Goal: Task Accomplishment & Management: Use online tool/utility

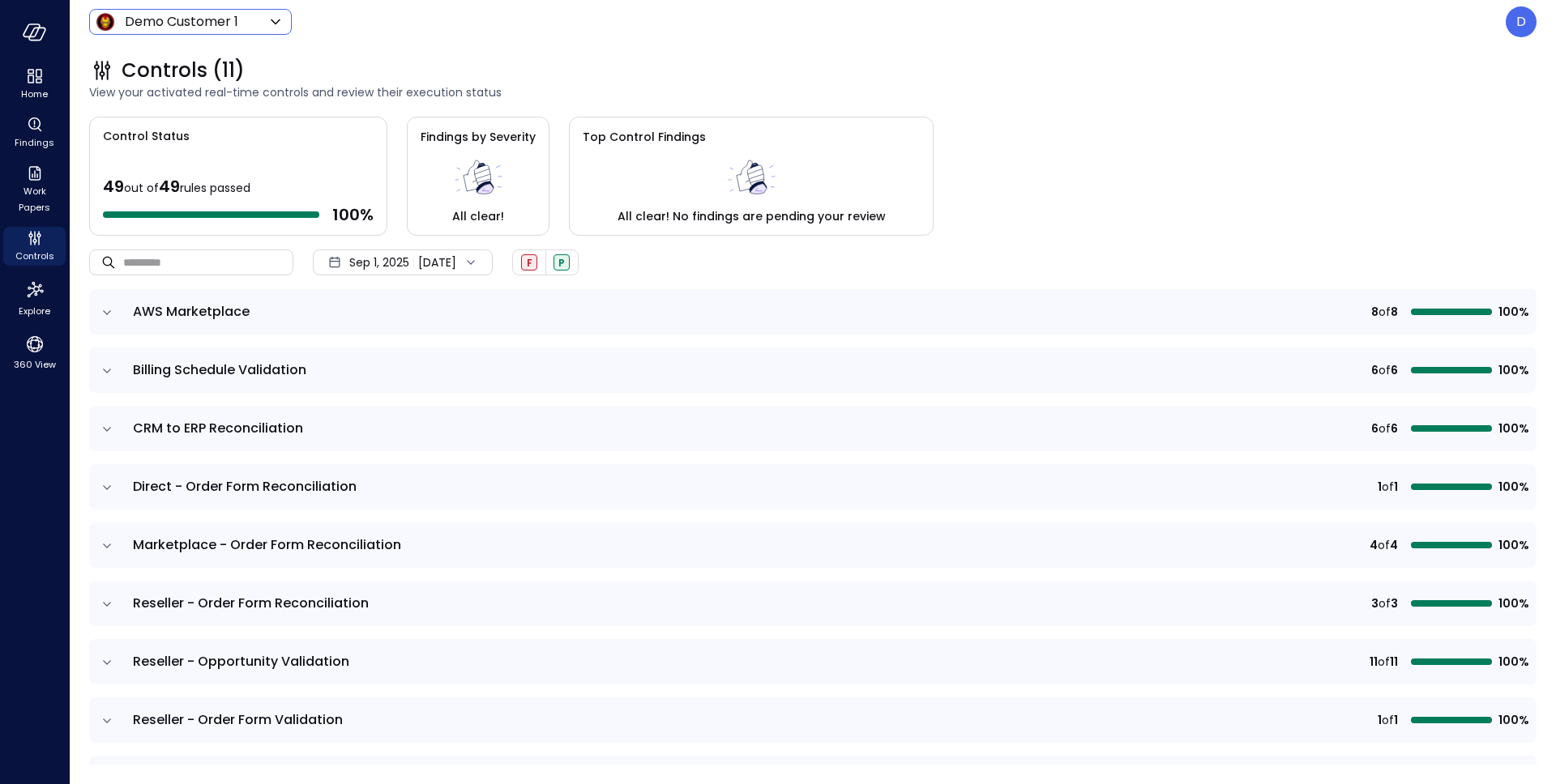
click at [185, 21] on body "Home Findings Work Papers Controls Explore 360 View Demo Customer 1 ***** ​ D C…" at bounding box center [778, 392] width 1556 height 784
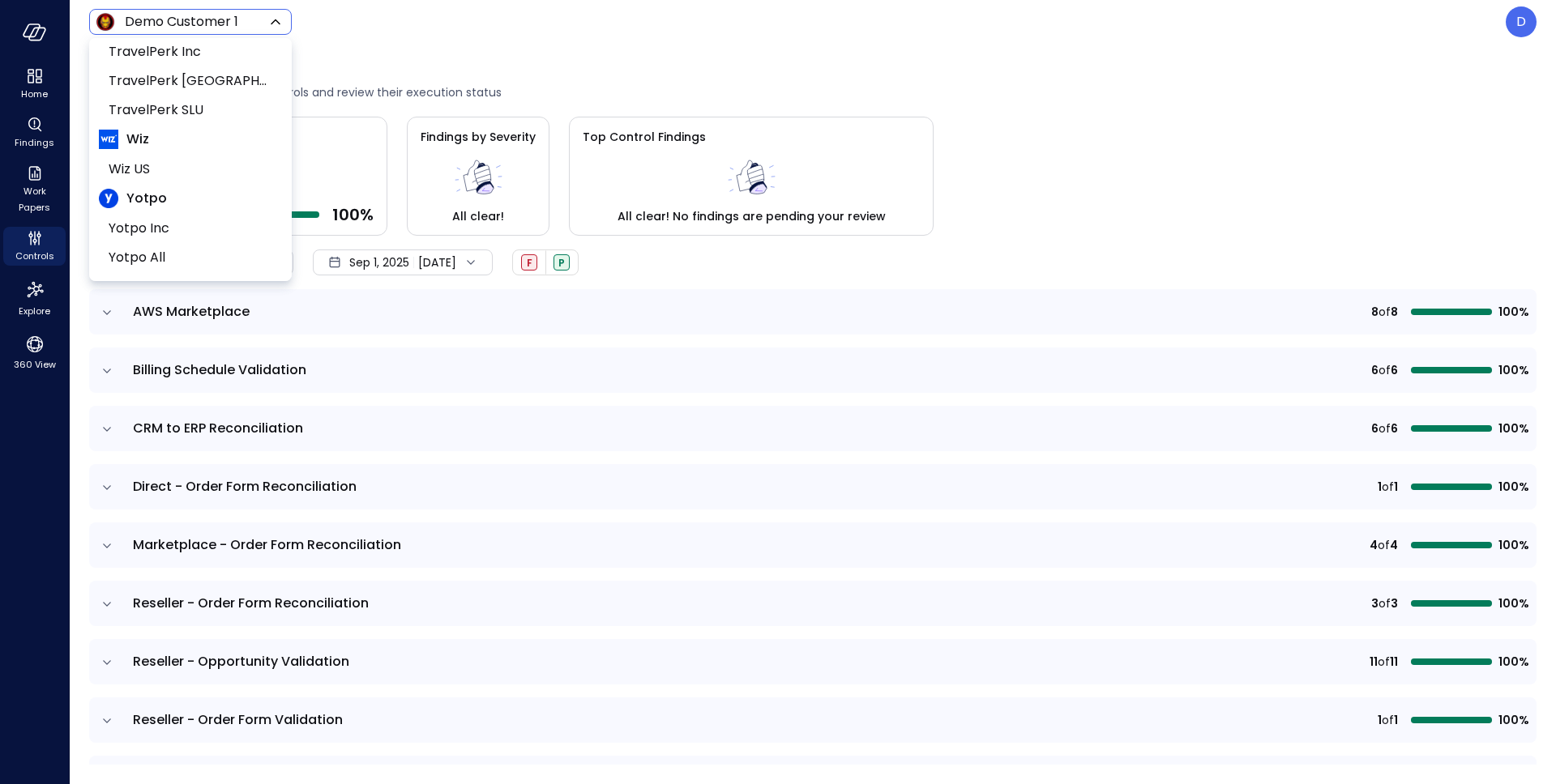
scroll to position [248, 0]
click at [141, 156] on li "Wiz US" at bounding box center [190, 168] width 183 height 29
type input "******"
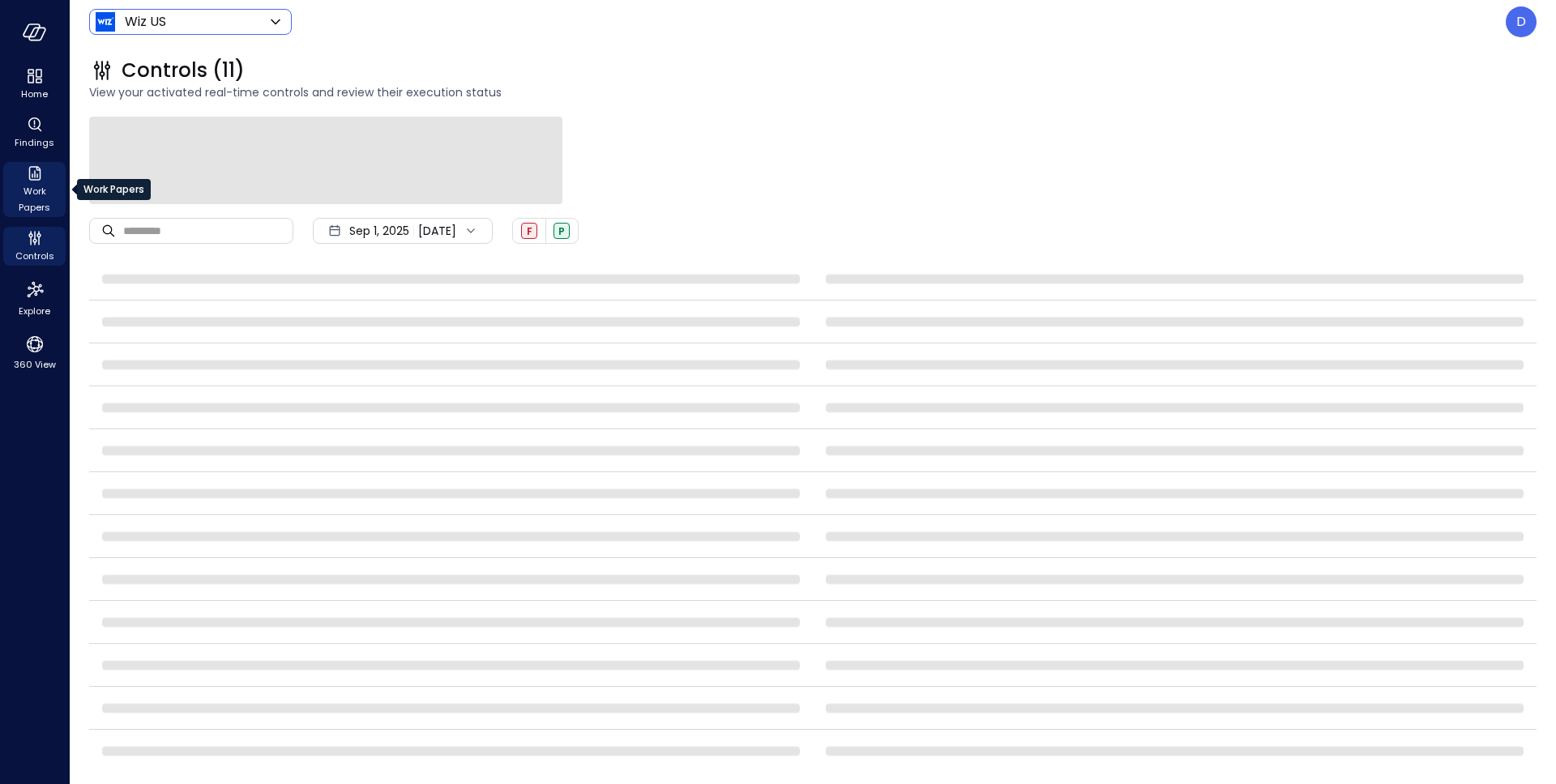
click at [21, 208] on span "Work Papers" at bounding box center [34, 199] width 50 height 33
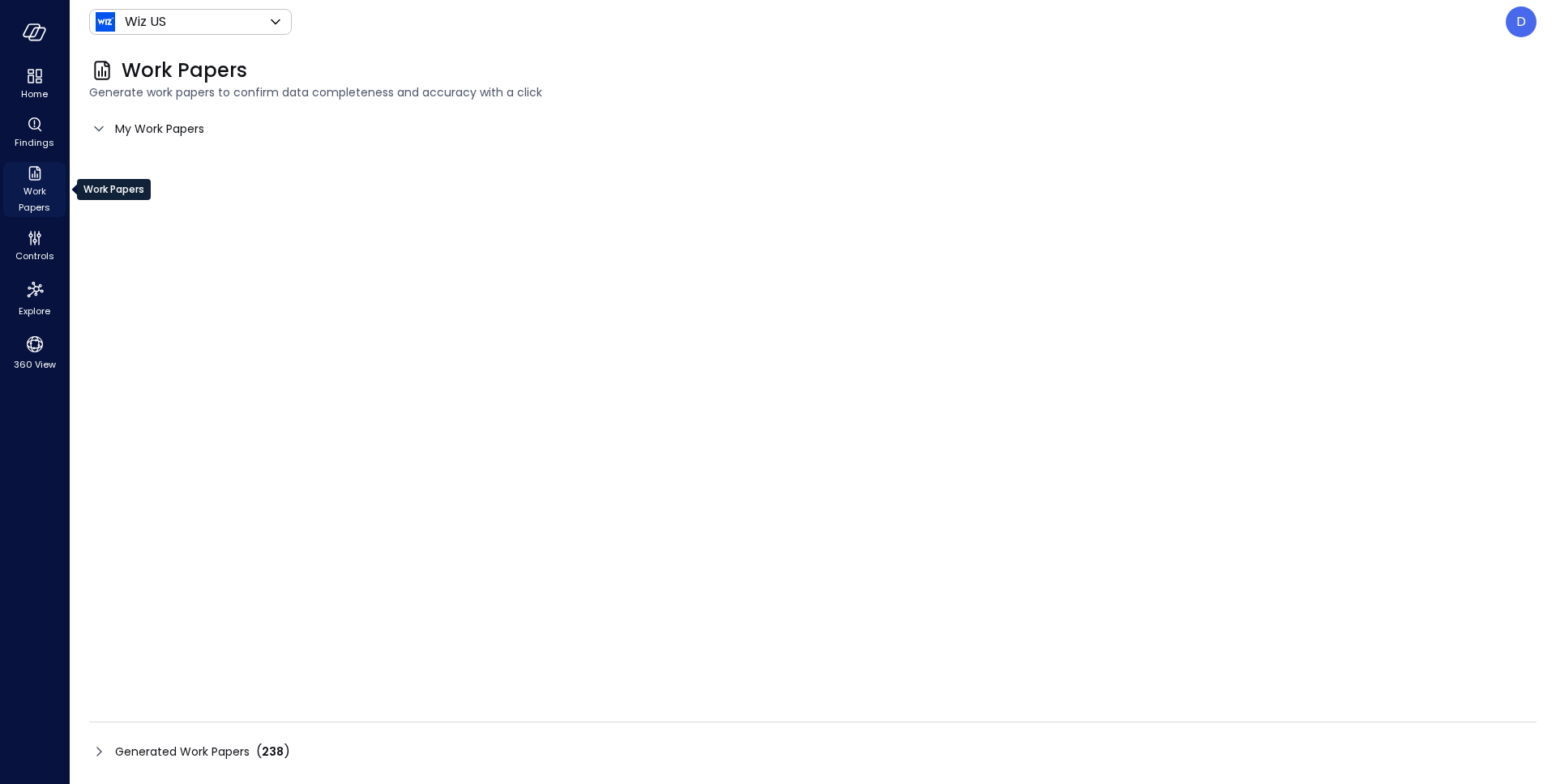
click at [27, 189] on span "Work Papers" at bounding box center [34, 199] width 50 height 33
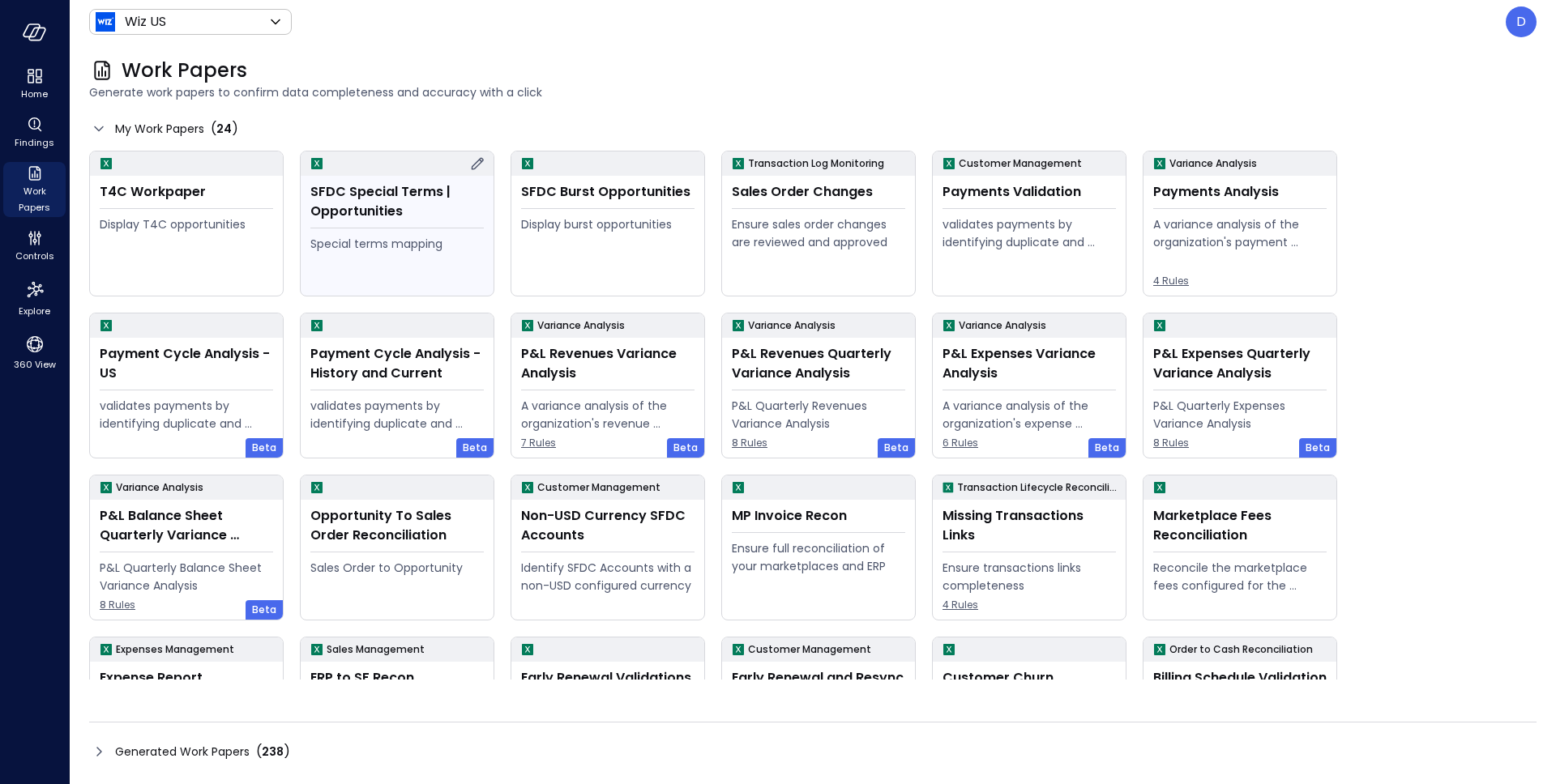
click at [412, 211] on div "SFDC Special Terms | Opportunities" at bounding box center [396, 202] width 173 height 39
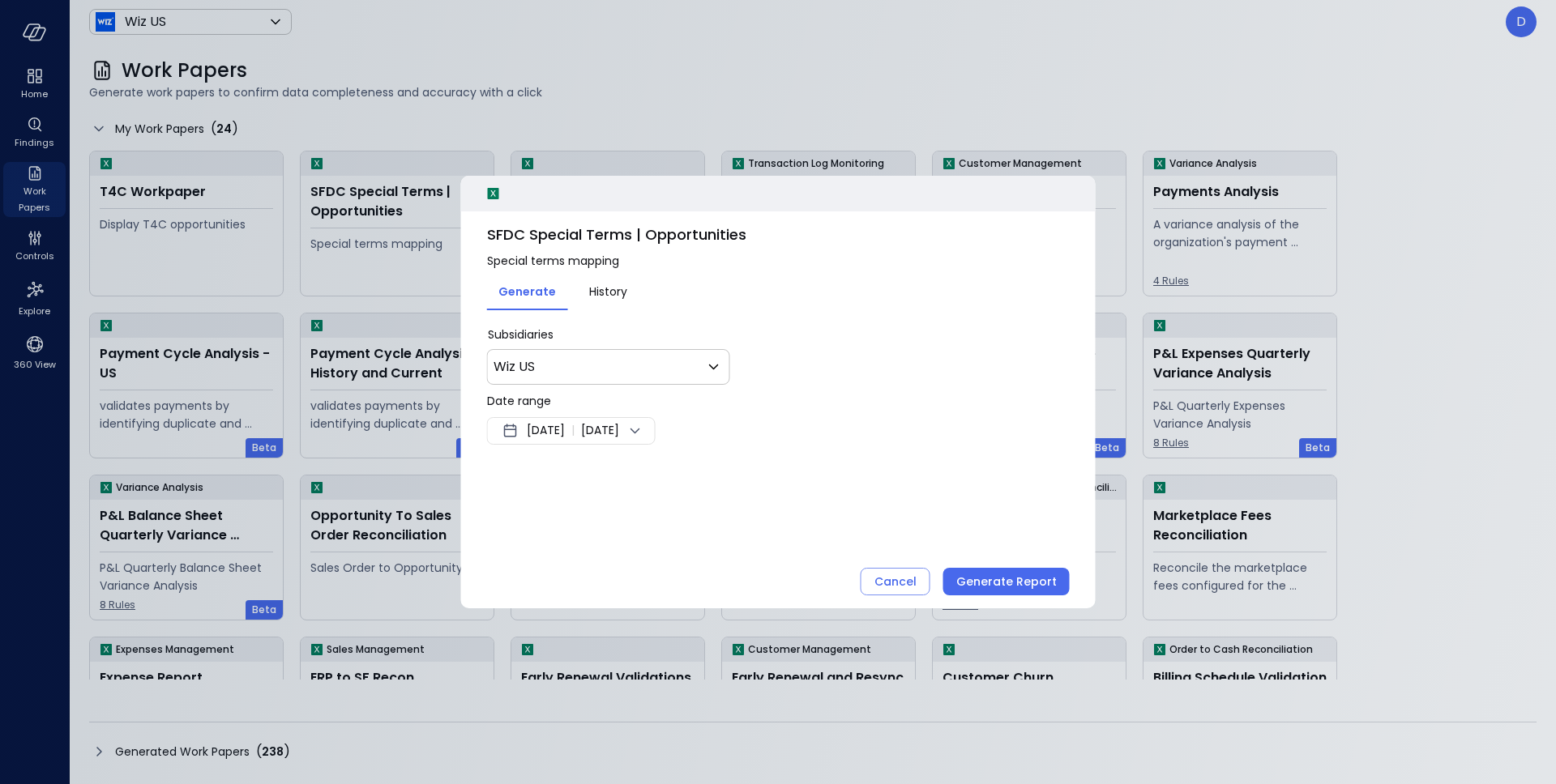
click at [565, 437] on span "Sep 8, 2025" at bounding box center [545, 431] width 38 height 20
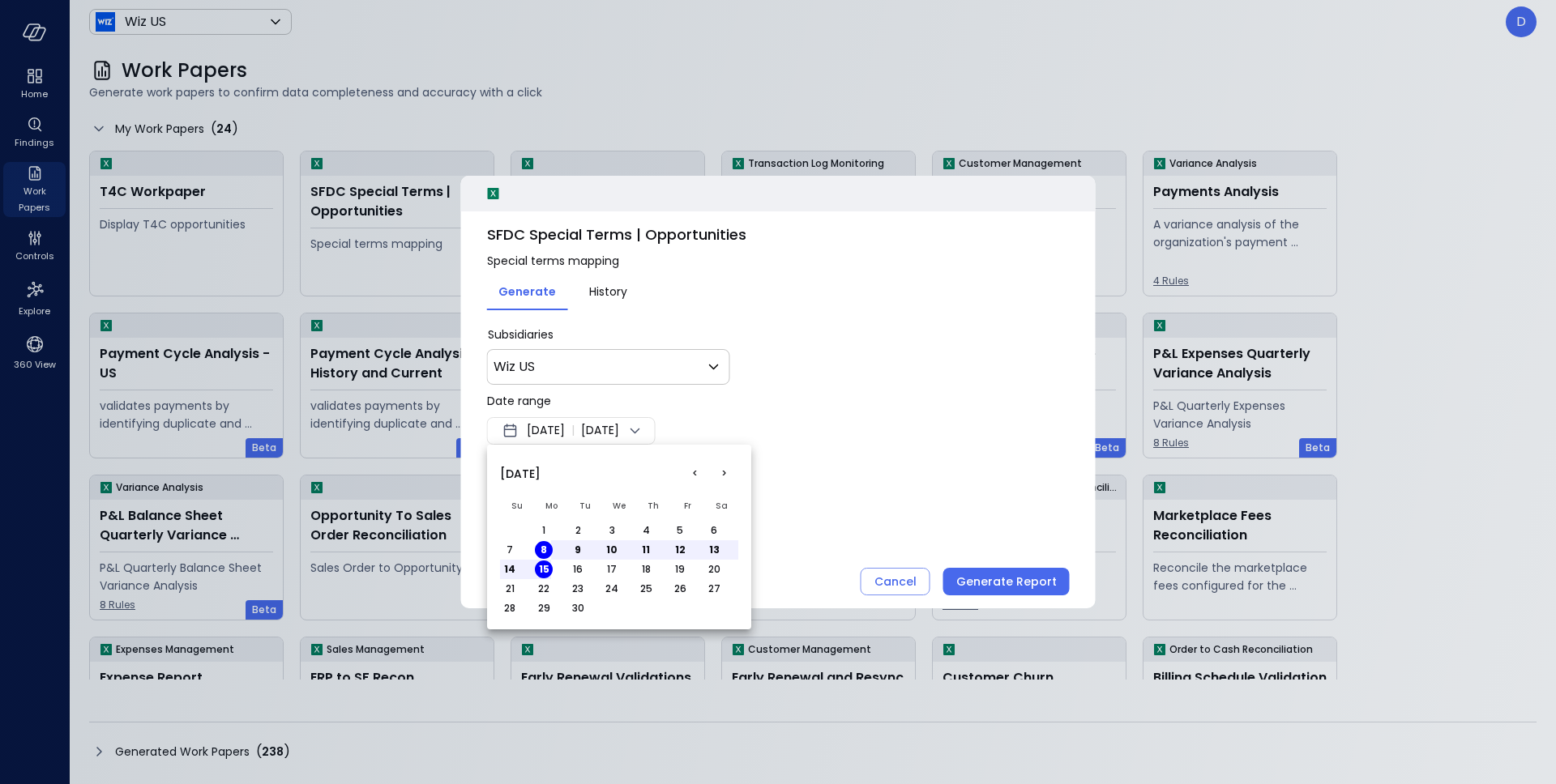
click at [693, 475] on button "<" at bounding box center [694, 473] width 29 height 29
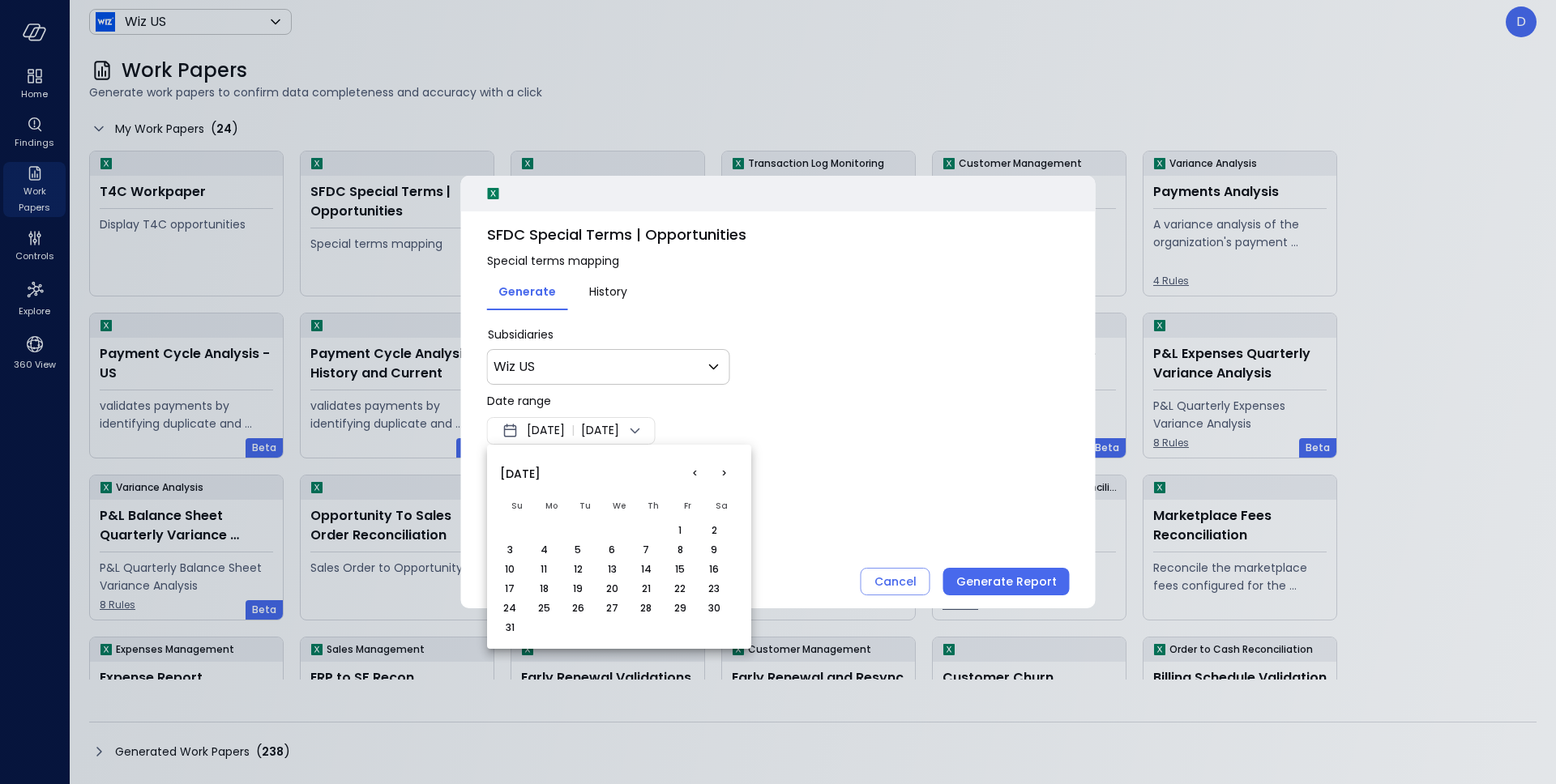
click at [693, 475] on button "<" at bounding box center [694, 473] width 29 height 29
click at [693, 474] on button "<" at bounding box center [694, 473] width 29 height 29
click at [513, 529] on button "1" at bounding box center [510, 530] width 18 height 18
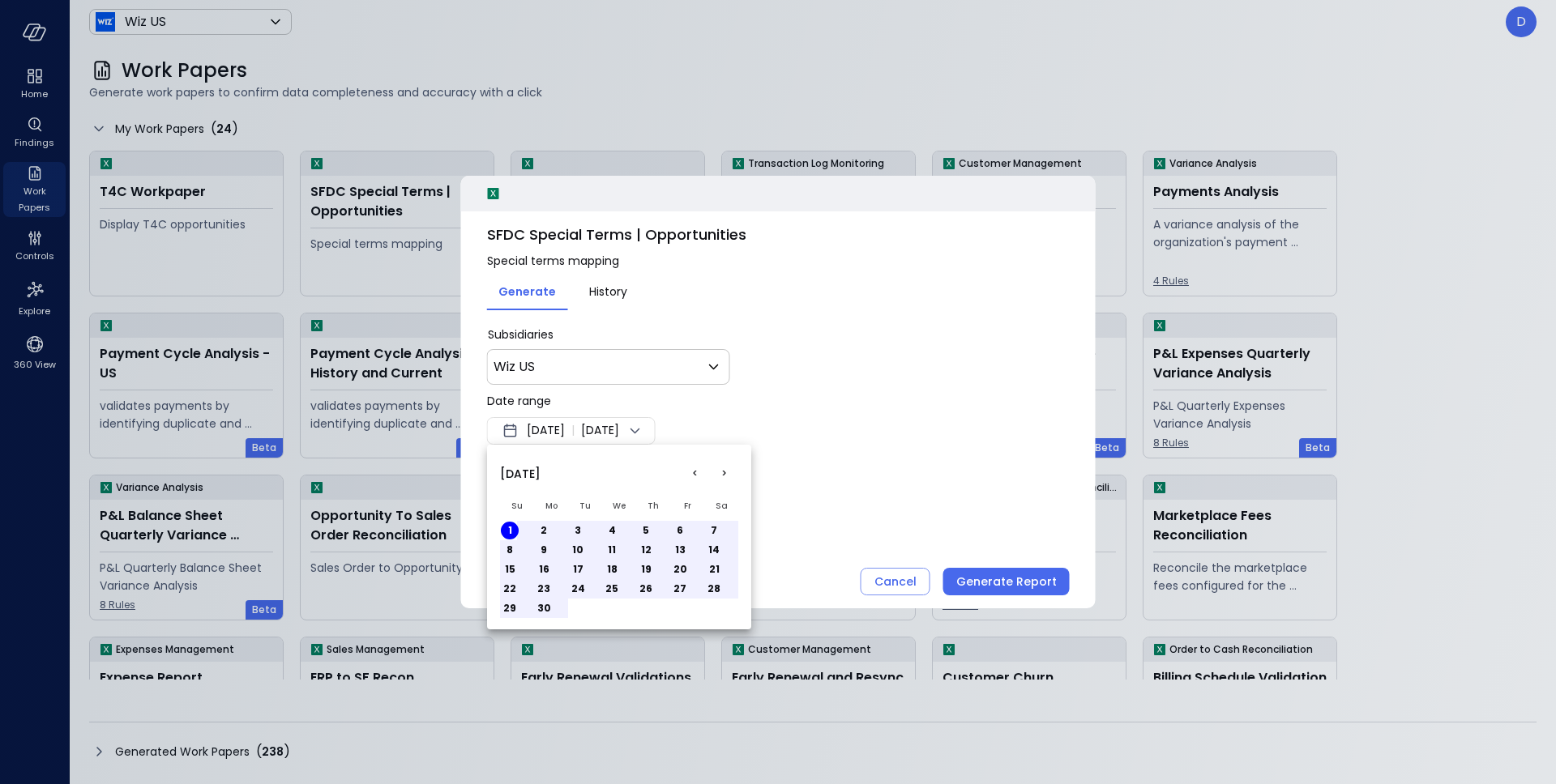
click at [815, 426] on div at bounding box center [778, 392] width 1556 height 784
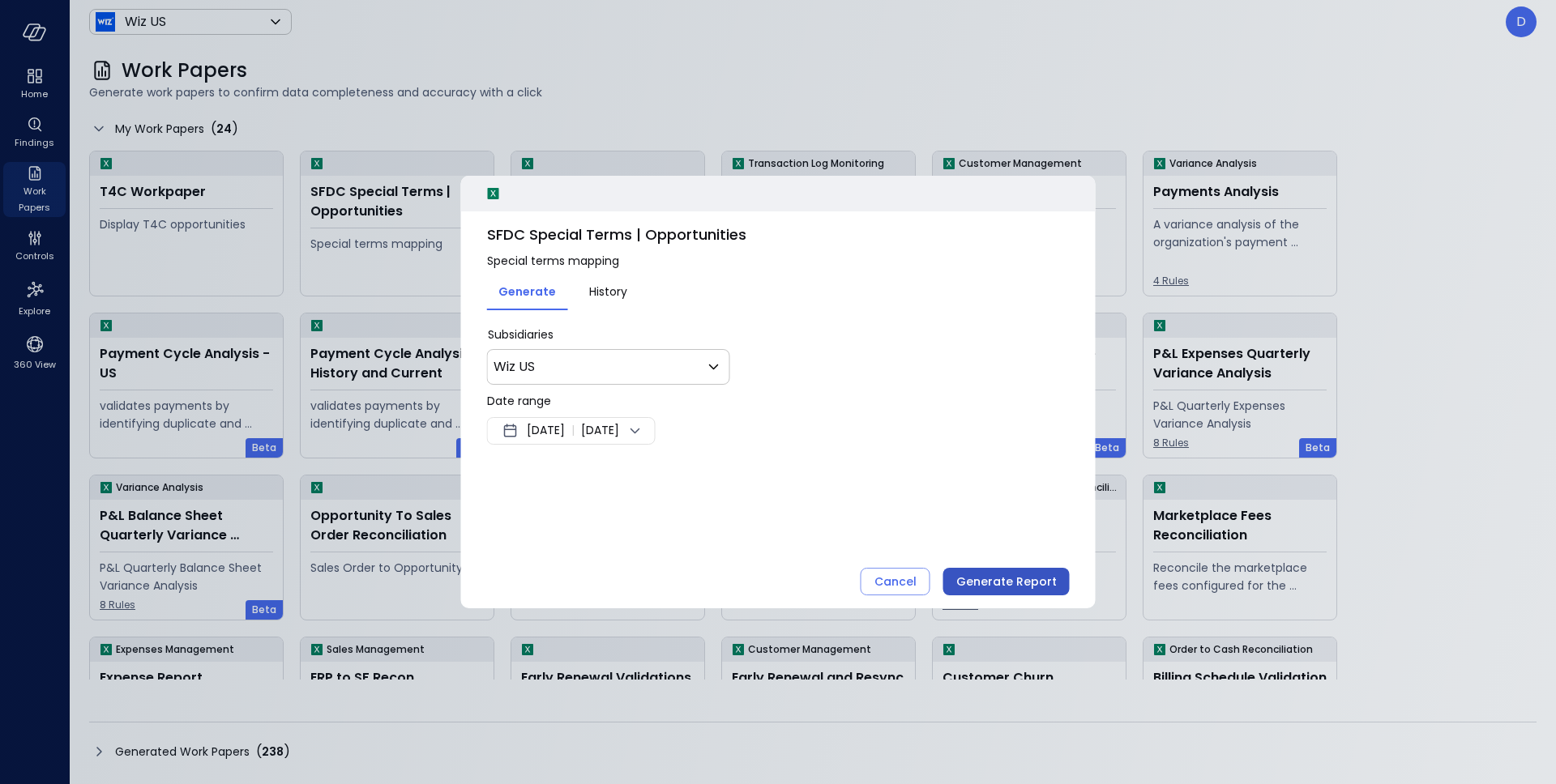
click at [1026, 579] on div "Generate Report" at bounding box center [1006, 583] width 100 height 21
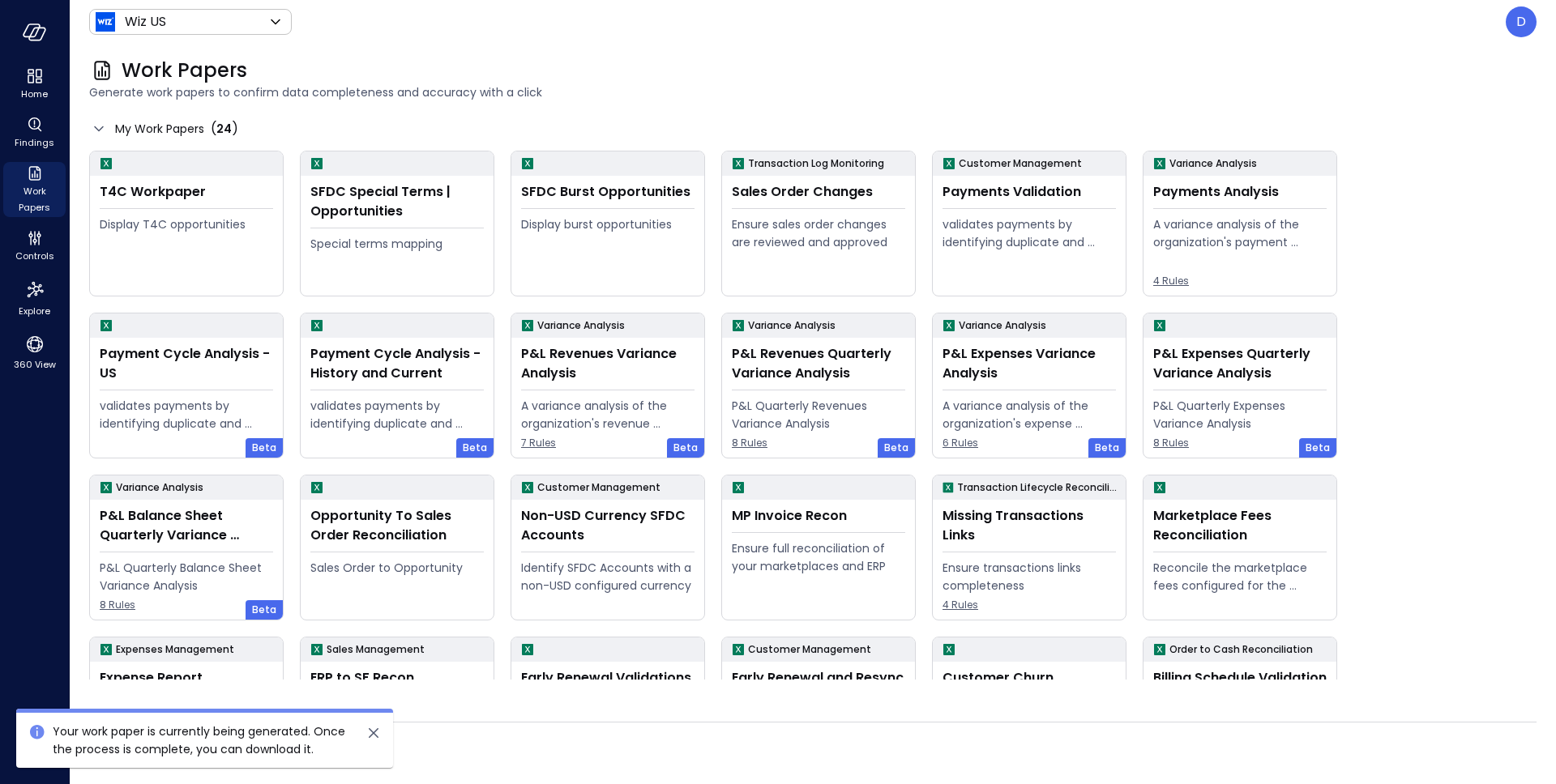
click at [375, 735] on icon "close" at bounding box center [374, 733] width 9 height 9
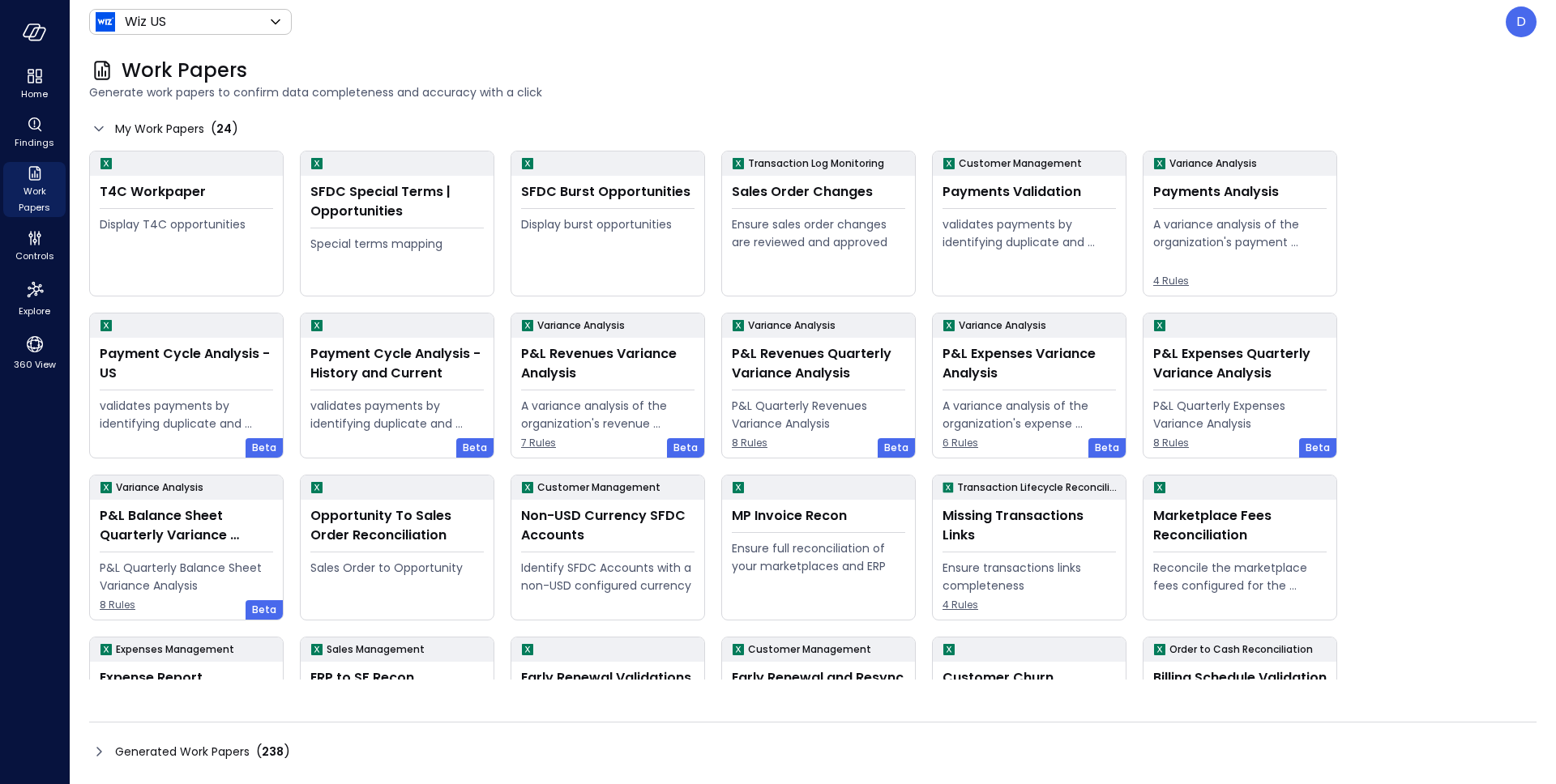
click at [94, 753] on icon at bounding box center [98, 751] width 20 height 20
click at [97, 753] on icon at bounding box center [98, 751] width 20 height 20
click at [93, 753] on icon at bounding box center [98, 751] width 20 height 20
click at [103, 749] on icon at bounding box center [98, 751] width 20 height 20
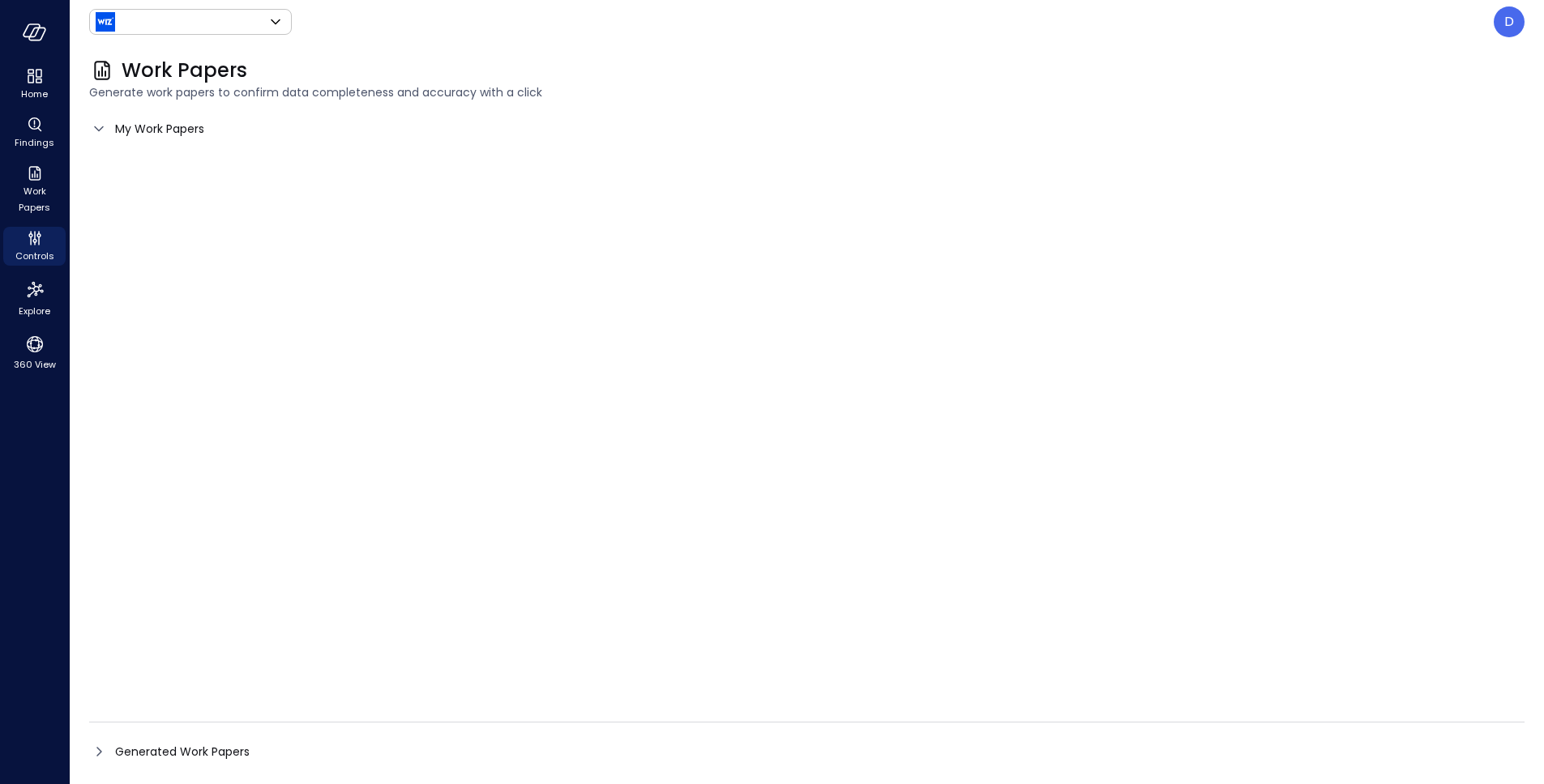
type input "******"
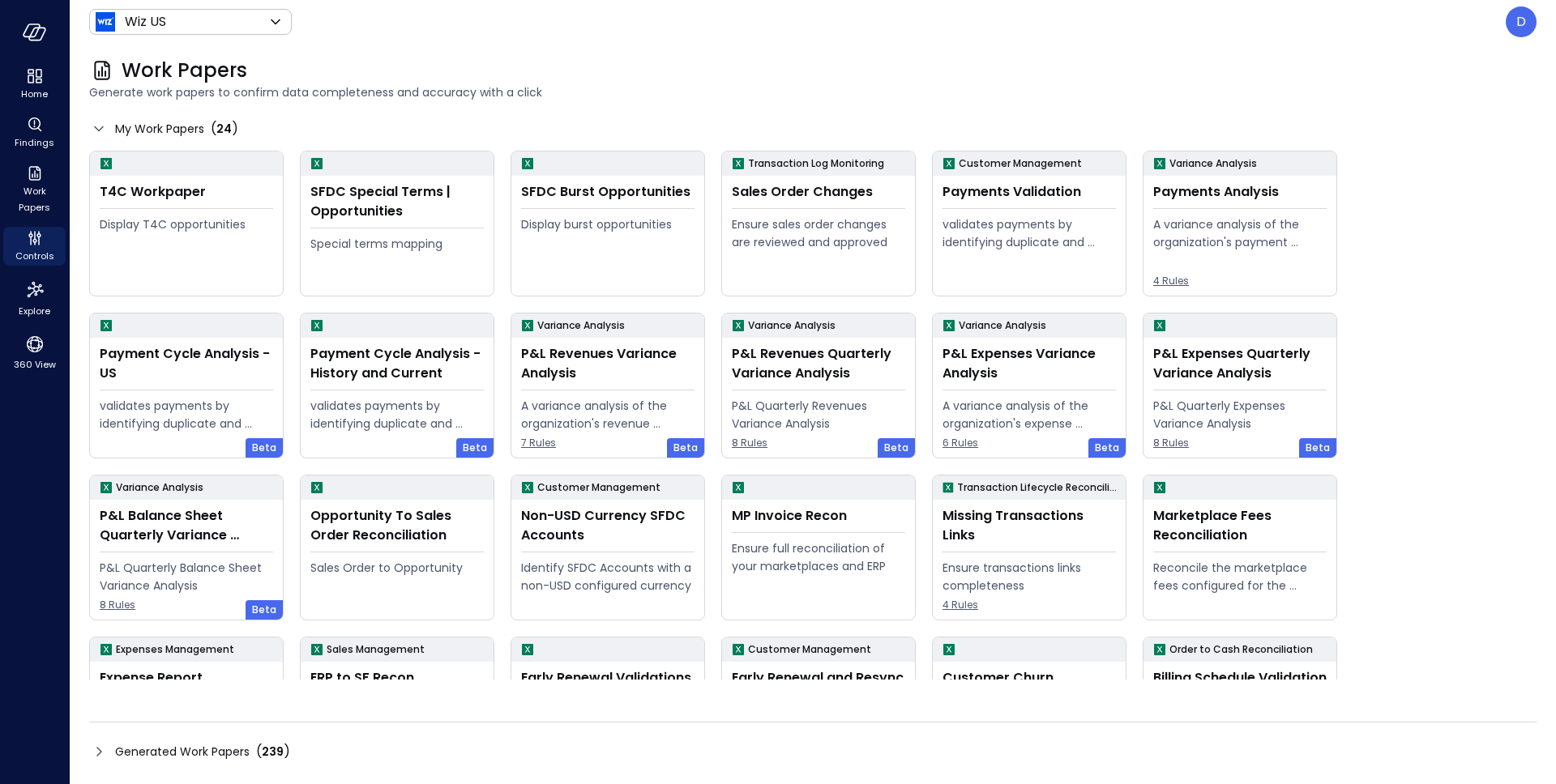
click at [98, 754] on icon at bounding box center [98, 751] width 5 height 9
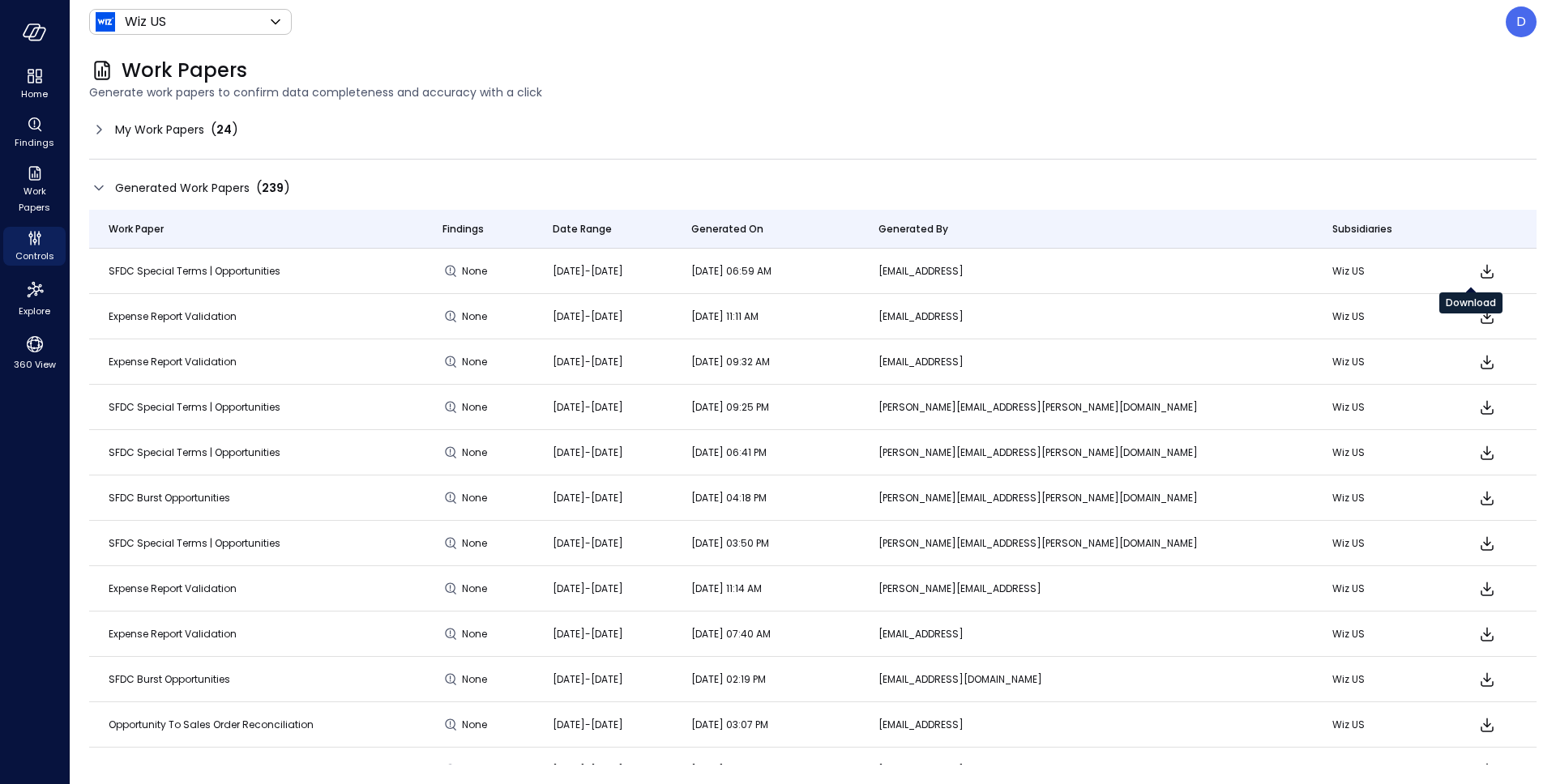
click at [1477, 274] on icon "Download" at bounding box center [1487, 271] width 20 height 20
